Goal: Check status: Check status

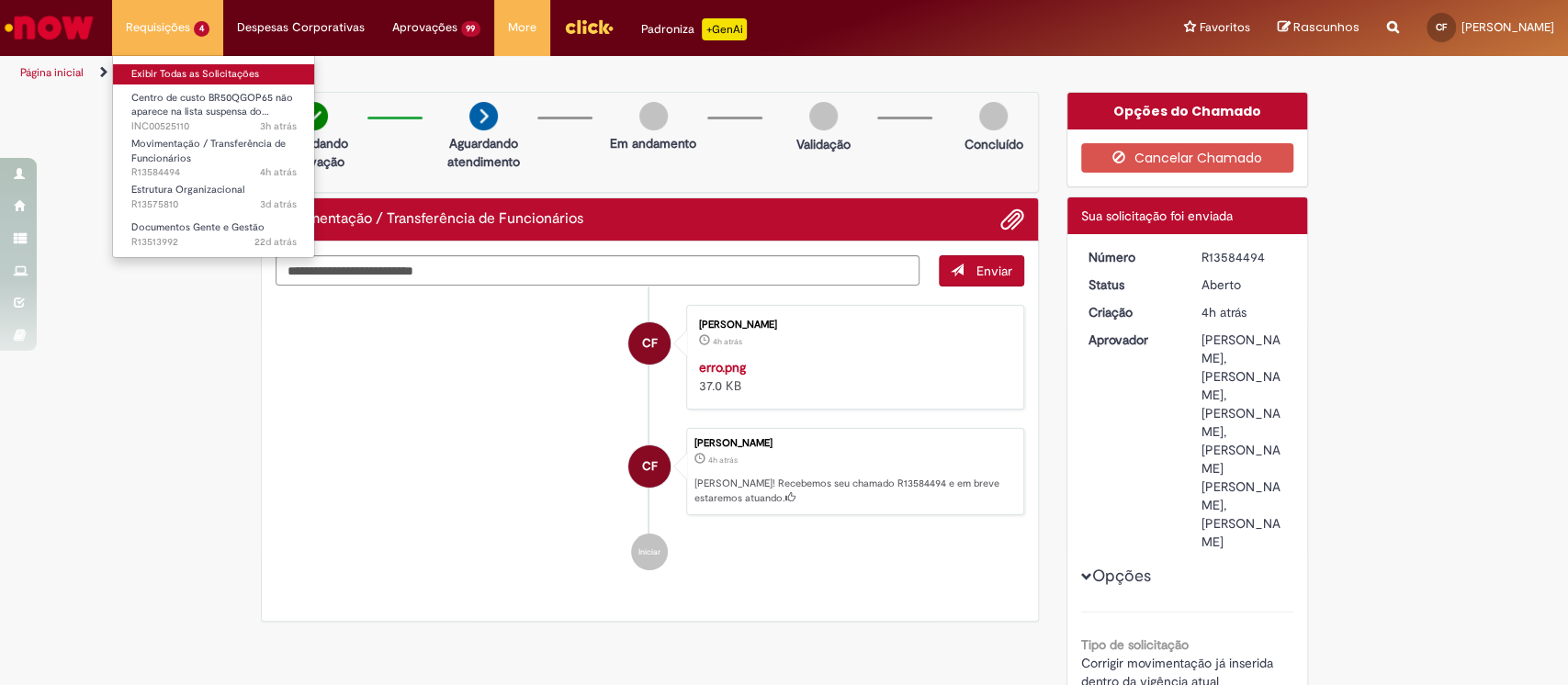
click at [241, 78] on link "Exibir Todas as Solicitações" at bounding box center [213, 74] width 202 height 20
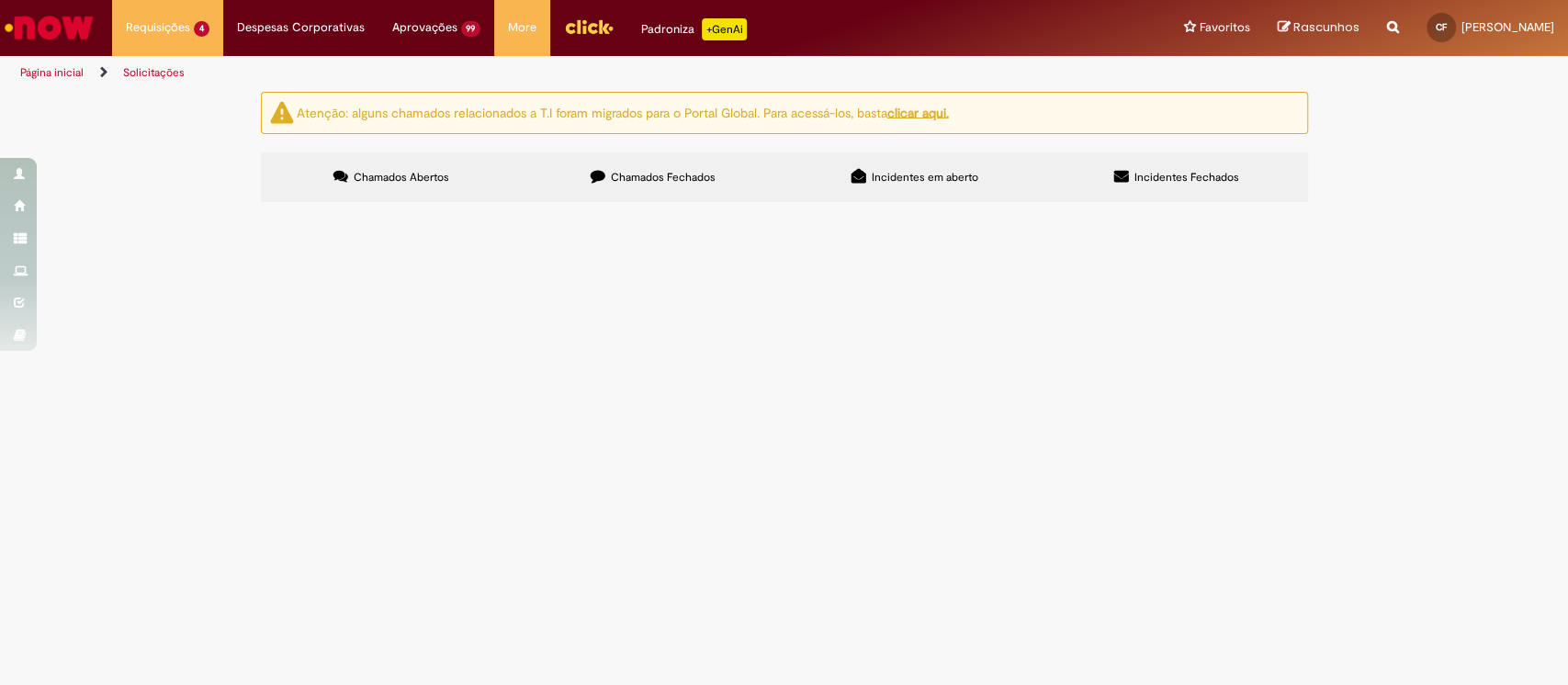
click at [0, 0] on td "Boa tarde! O funcionário [PERSON_NAME] (ID: 99815752) foi admitido em [DATE] e …" at bounding box center [0, 0] width 0 height 0
click at [0, 0] on span "Documentos Gente e Gestão" at bounding box center [0, 0] width 0 height 0
click at [692, 179] on span "Chamados Fechados" at bounding box center [663, 178] width 105 height 15
click at [684, 171] on span "Chamados Fechados" at bounding box center [663, 178] width 105 height 15
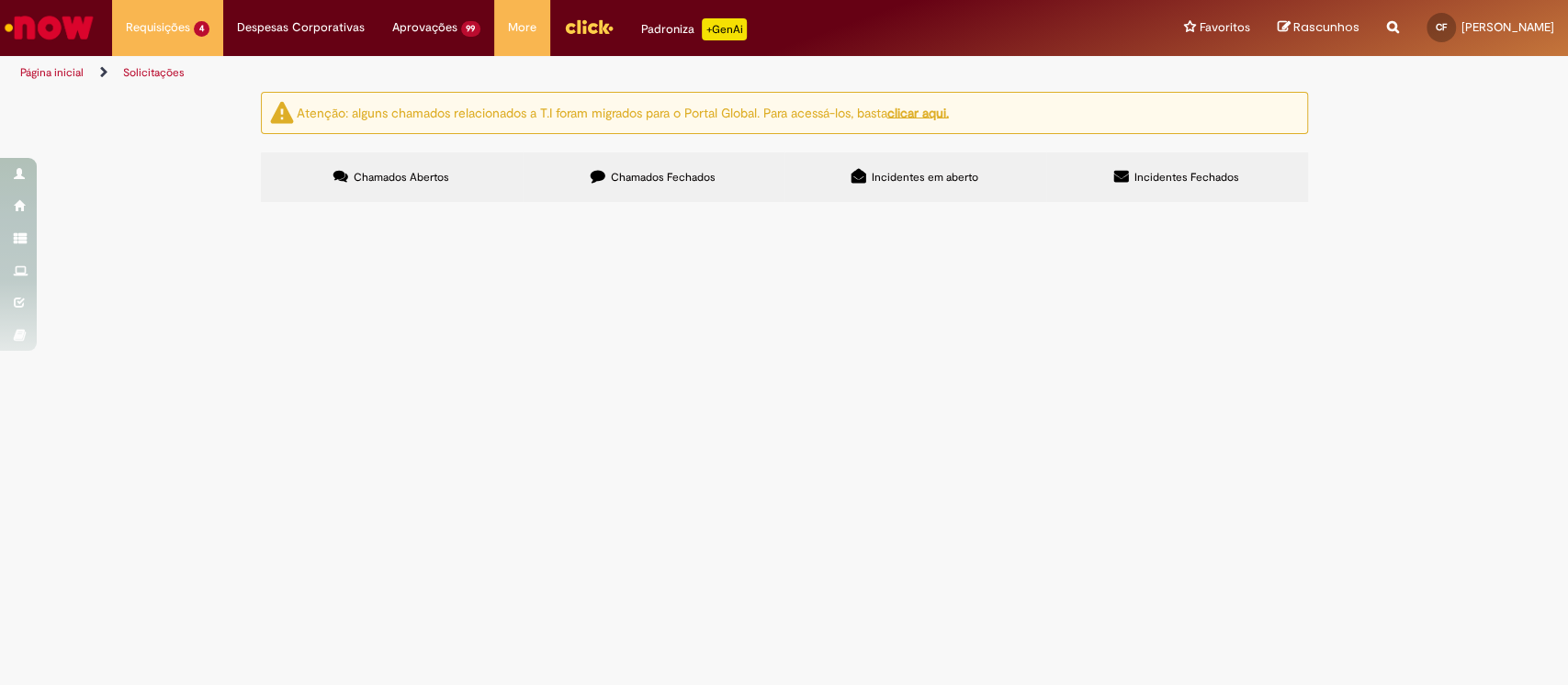
click at [0, 0] on span "Boa tarde! O funcionário [PERSON_NAME] foi admitido em jan/2018 e ele viu que n…" at bounding box center [0, 0] width 0 height 0
click at [0, 0] on span "R13513948" at bounding box center [0, 0] width 0 height 0
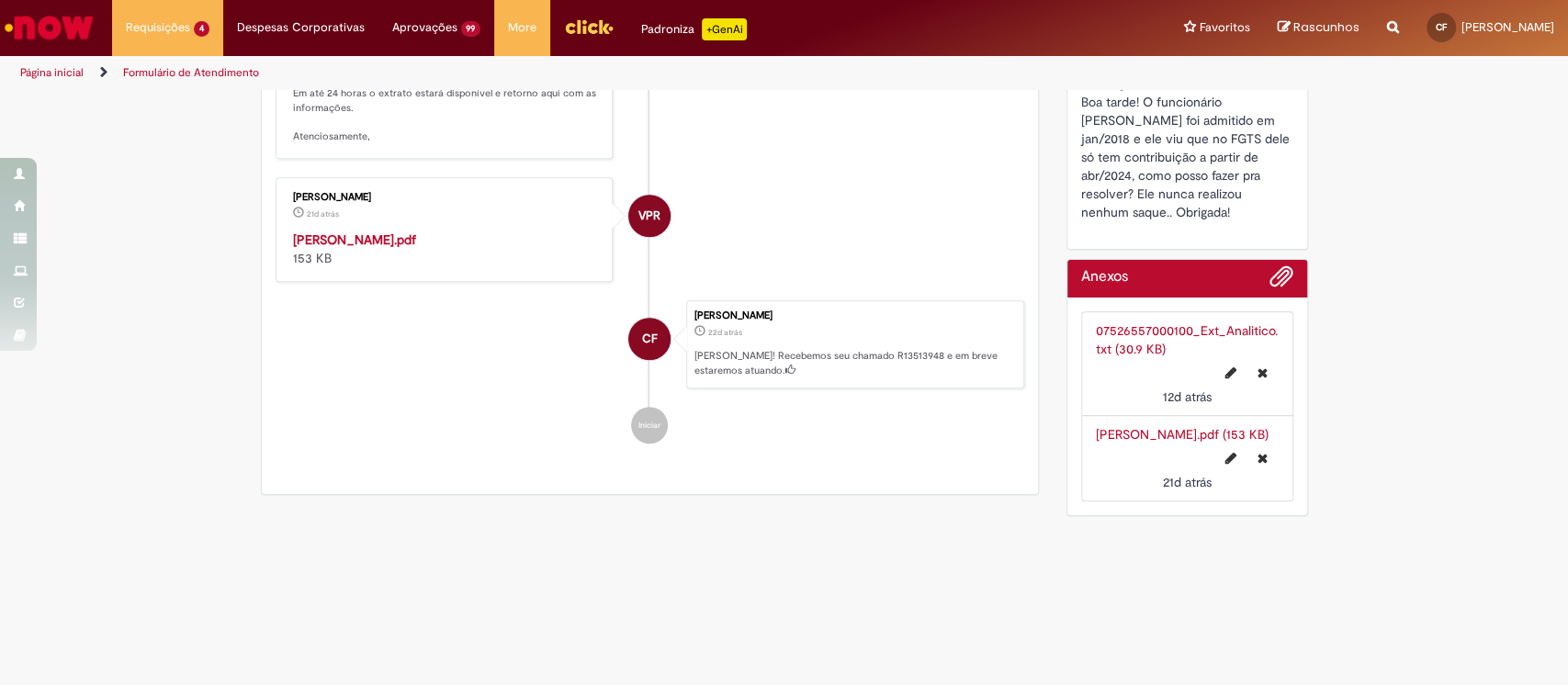
scroll to position [880, 0]
click at [1147, 342] on link "07526557000100_Ext_Analitico.txt (30.9 KB)" at bounding box center [1186, 340] width 181 height 35
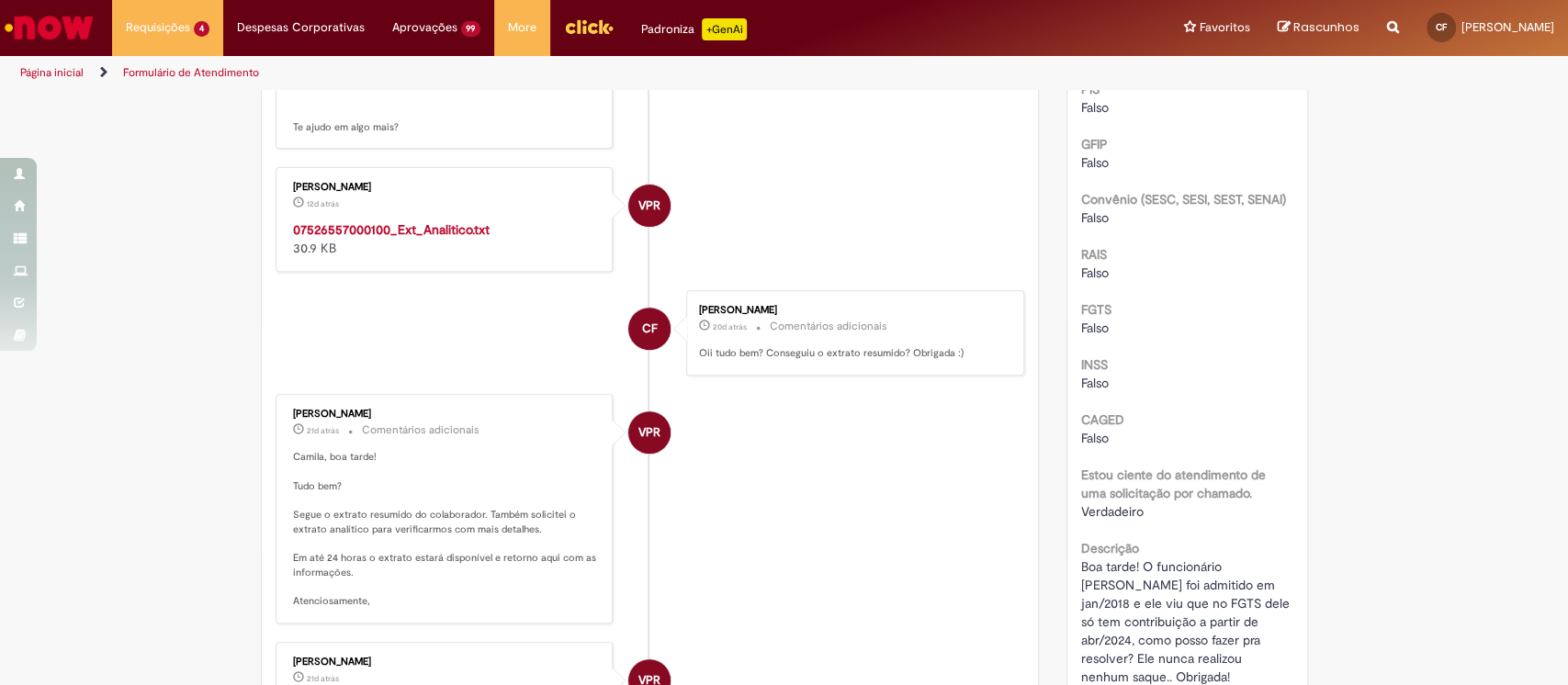
scroll to position [22, 0]
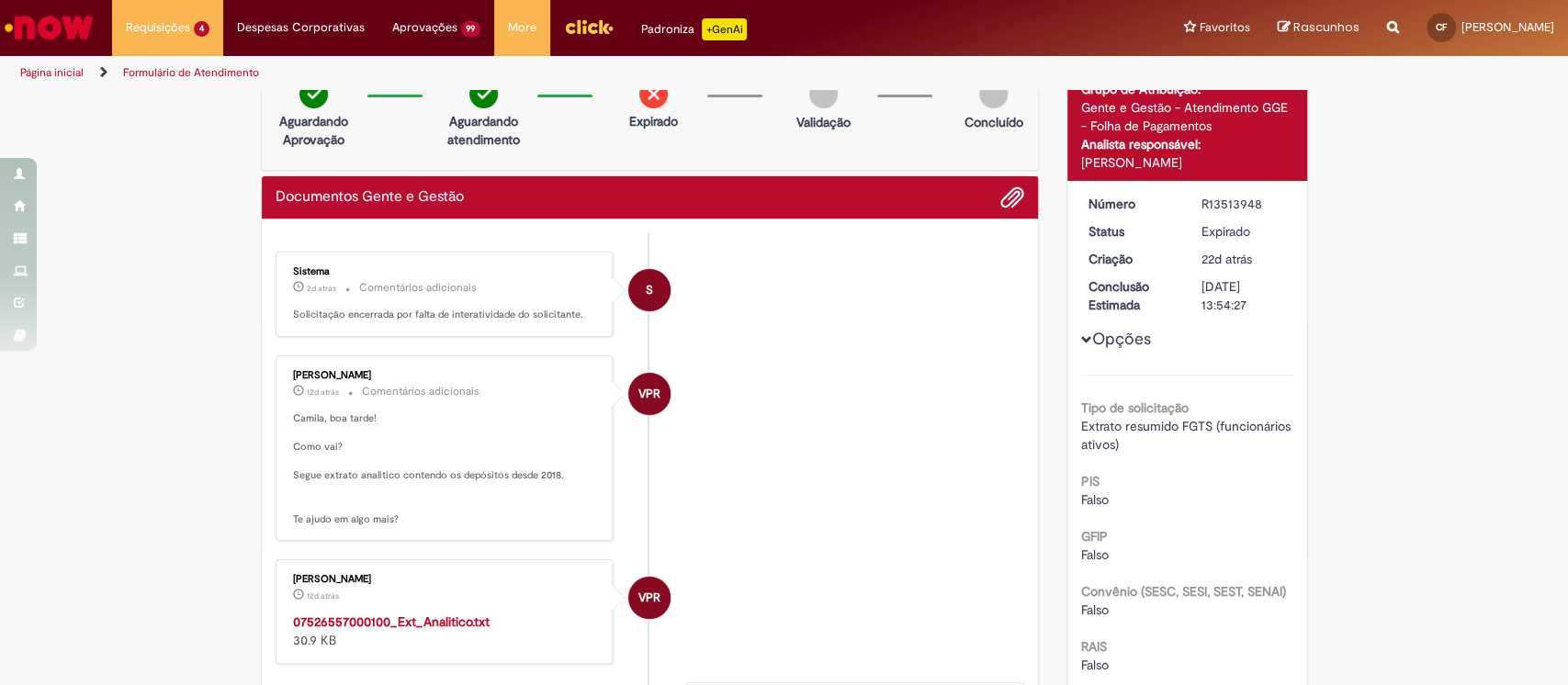
drag, startPoint x: 273, startPoint y: 369, endPoint x: 397, endPoint y: 373, distance: 124.1
click at [397, 373] on div "[PERSON_NAME] 12d atrás 12 dias atrás Comentários adicionais [PERSON_NAME], boa…" at bounding box center [444, 449] width 327 height 176
copy div "[PERSON_NAME]"
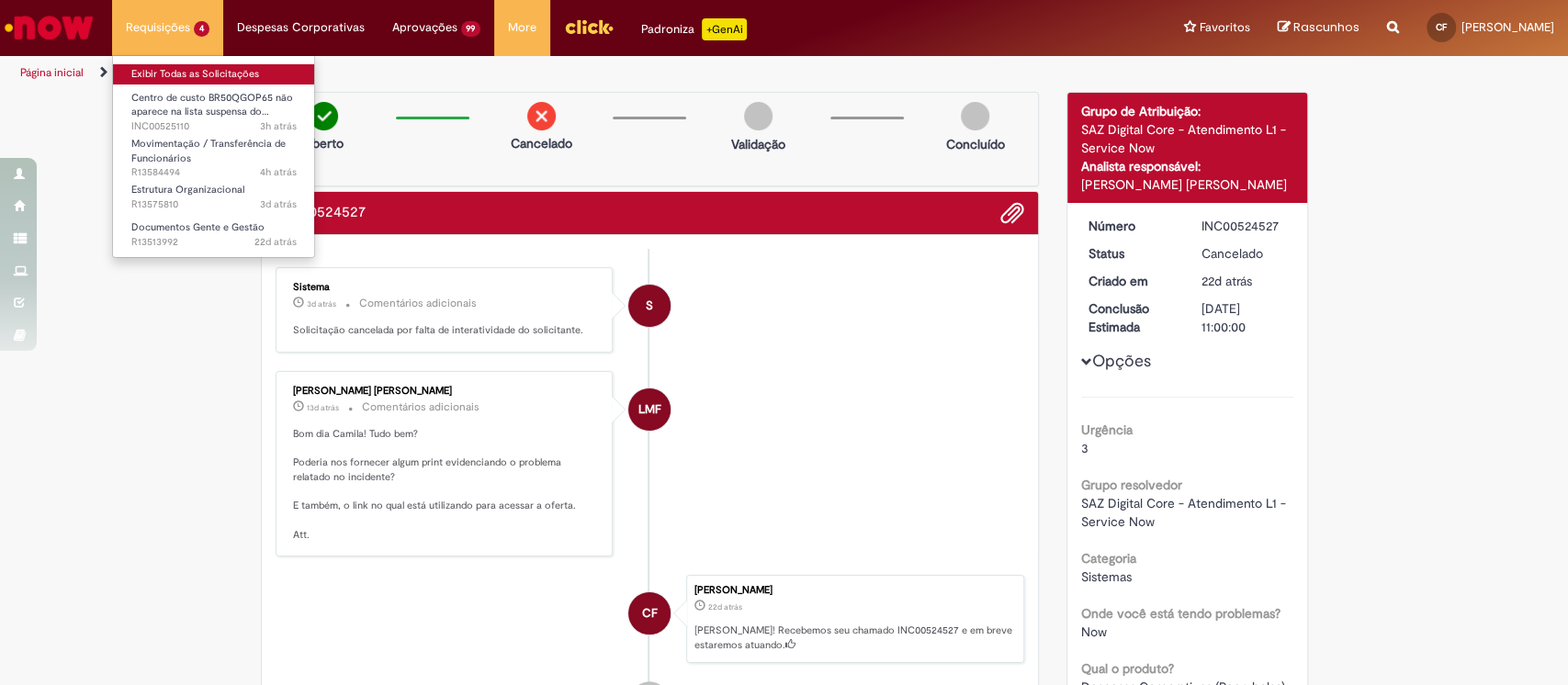
click at [221, 72] on link "Exibir Todas as Solicitações" at bounding box center [213, 74] width 202 height 20
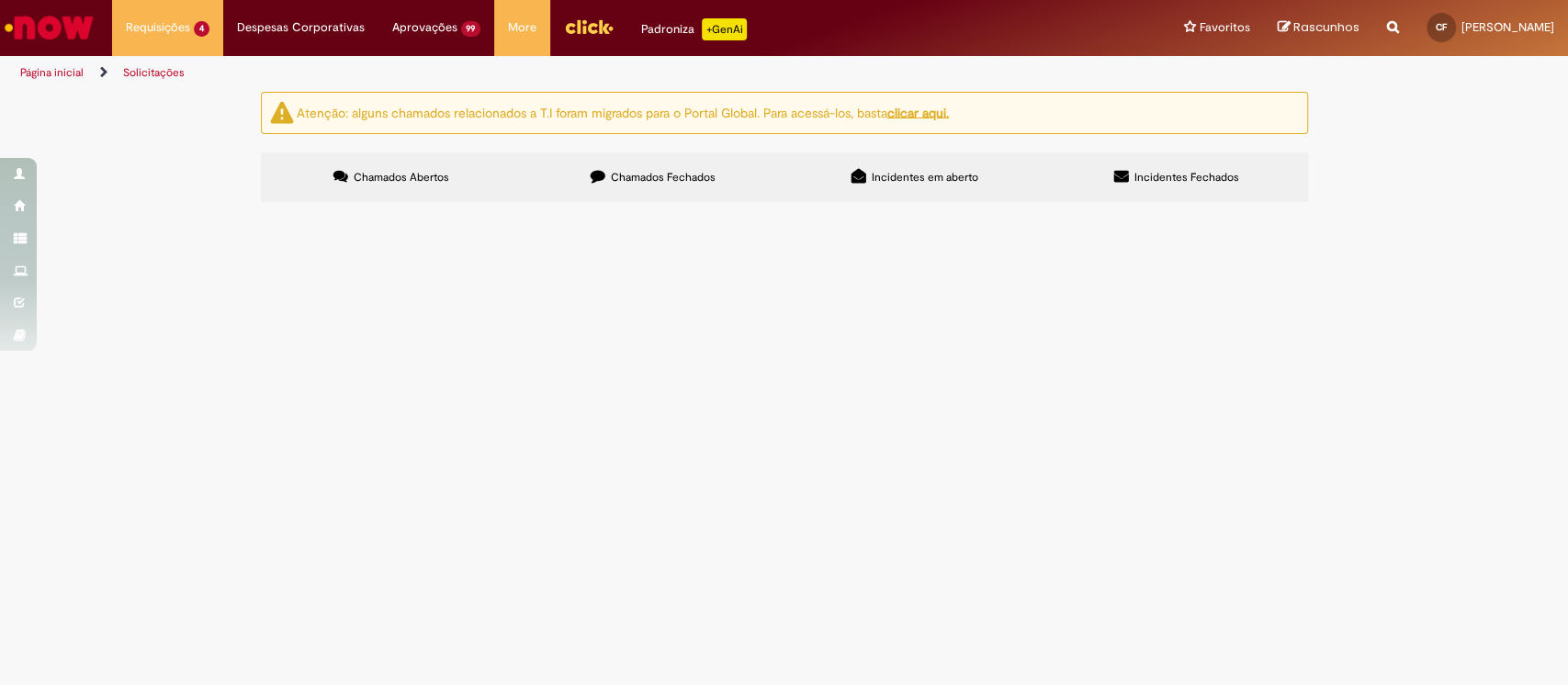
click at [1175, 176] on span "Incidentes Fechados" at bounding box center [1186, 178] width 105 height 15
click at [896, 185] on label "Incidentes em aberto" at bounding box center [915, 177] width 261 height 49
click at [0, 0] on span "Centro de custo BR50QGOP65 não aparece na lista suspensa do Now da funcionária …" at bounding box center [0, 0] width 0 height 0
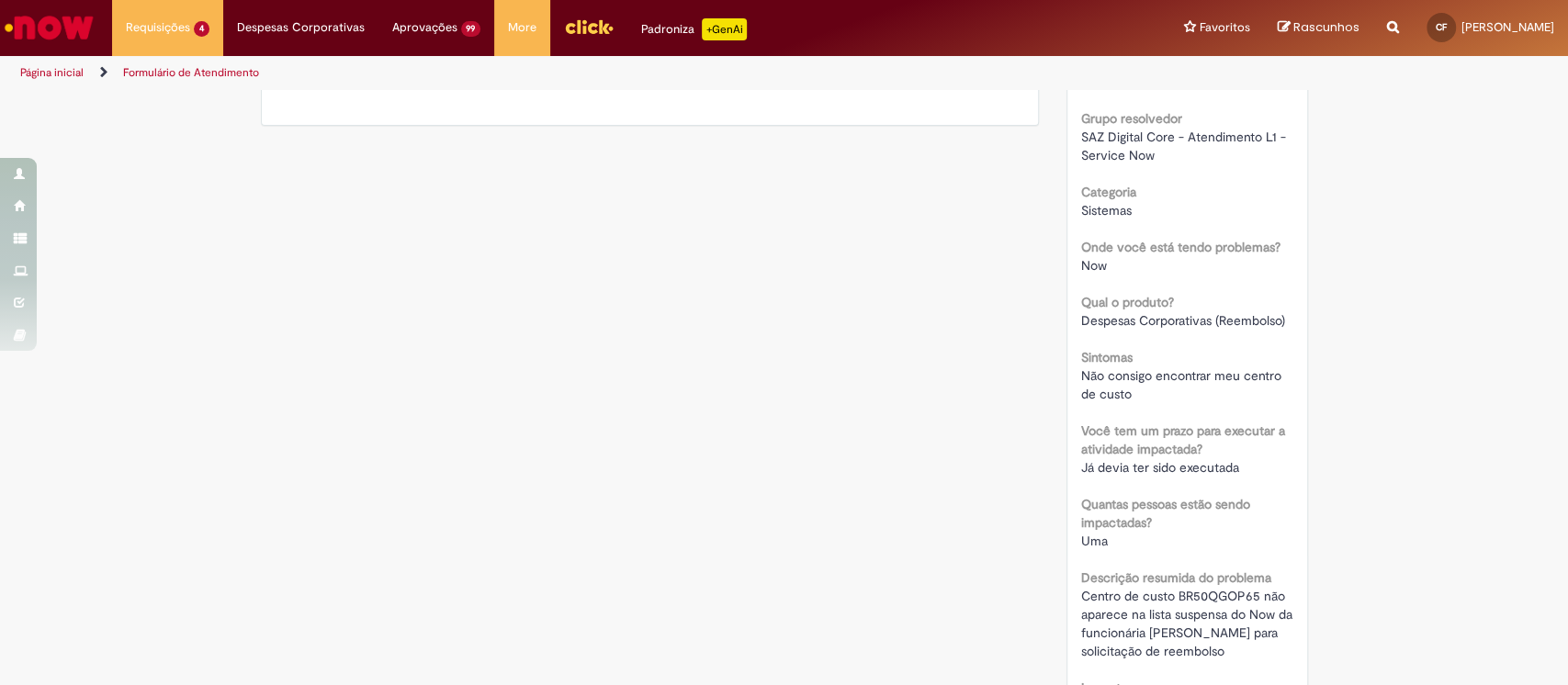
scroll to position [122, 0]
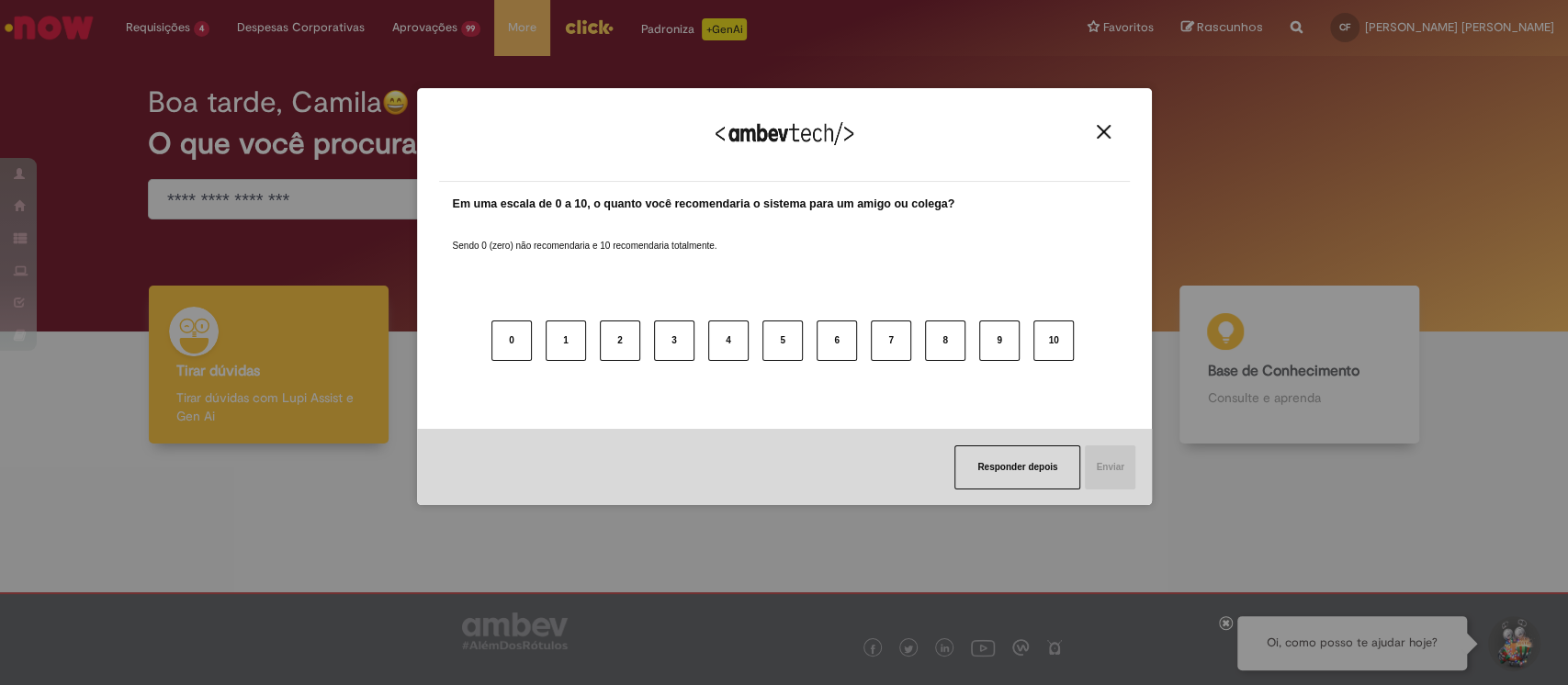
click at [1101, 134] on img "Close" at bounding box center [1104, 131] width 14 height 14
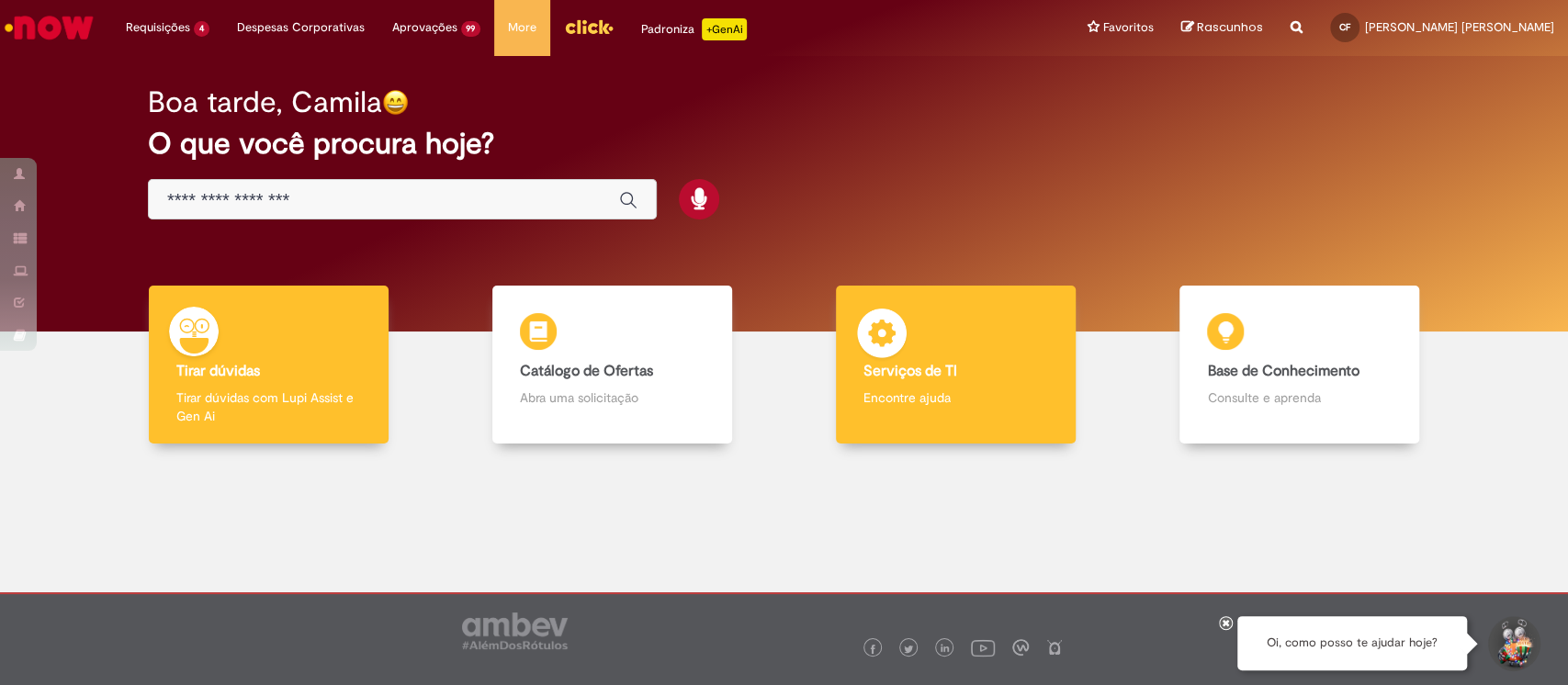
click at [951, 355] on div "Serviços de TI Serviços de TI Encontre ajuda" at bounding box center [956, 365] width 240 height 159
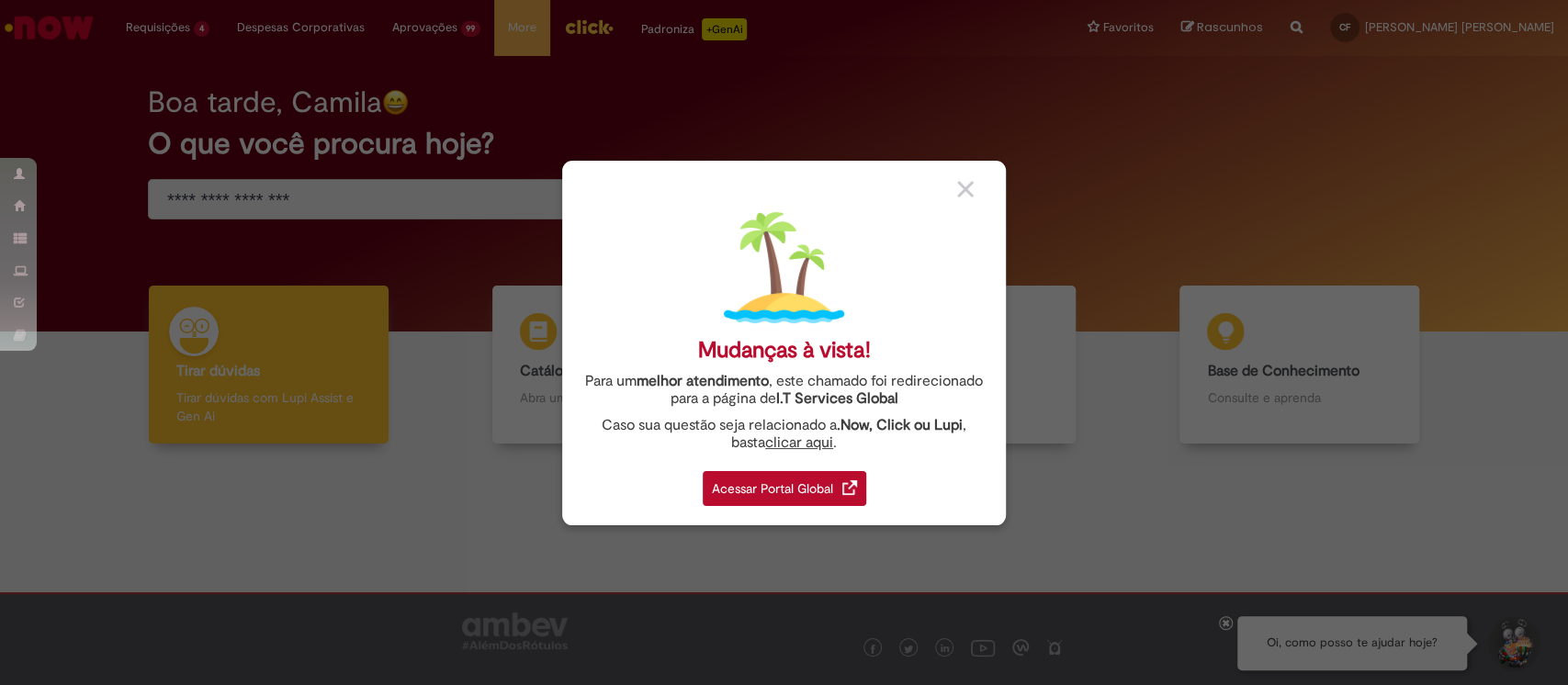
click at [851, 488] on img at bounding box center [850, 488] width 15 height 15
